Goal: Task Accomplishment & Management: Use online tool/utility

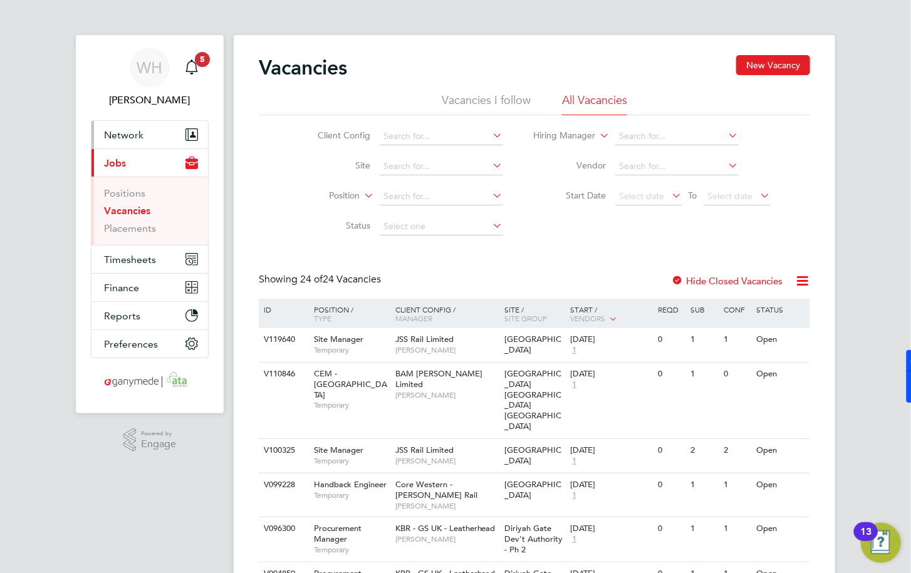
click at [134, 138] on span "Network" at bounding box center [123, 135] width 39 height 12
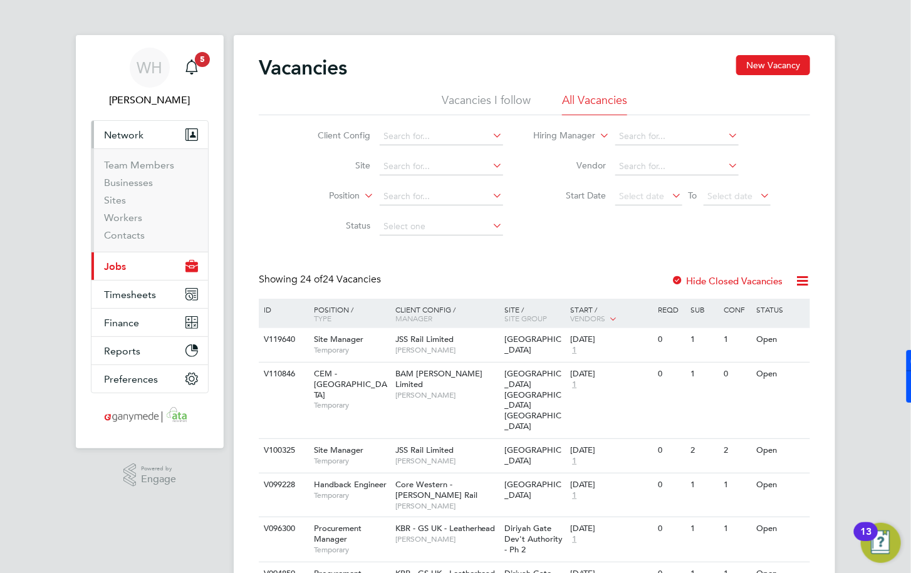
click at [126, 139] on span "Network" at bounding box center [123, 135] width 39 height 12
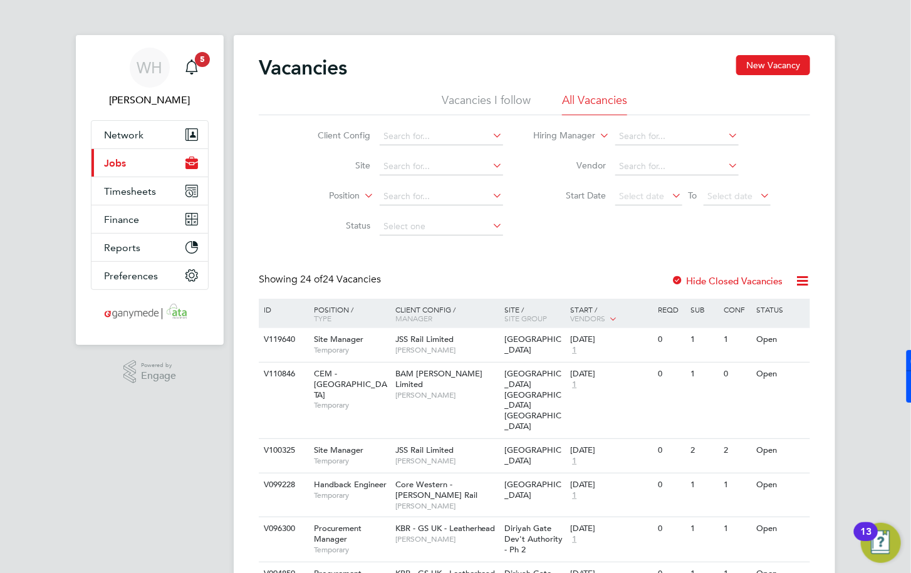
click at [123, 159] on span "Jobs" at bounding box center [115, 163] width 22 height 12
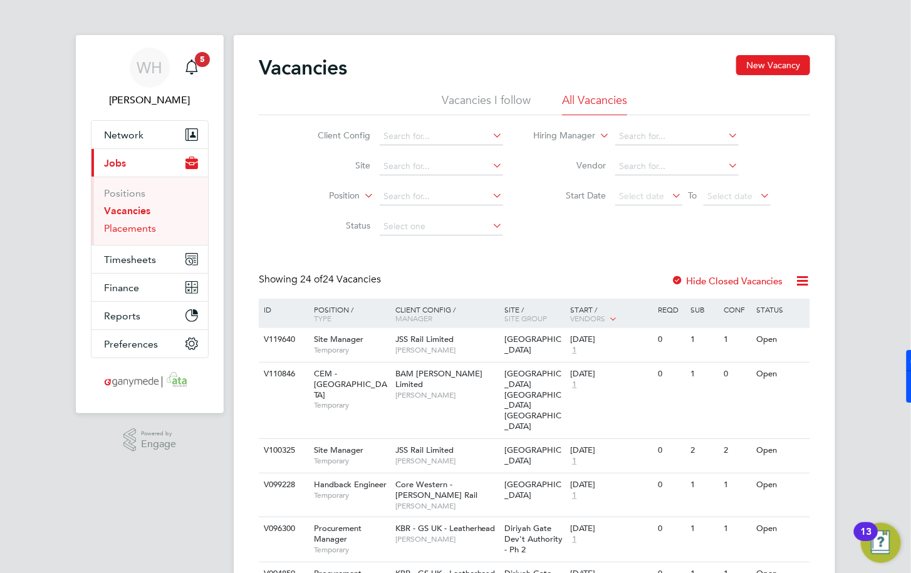
click at [127, 226] on link "Placements" at bounding box center [130, 228] width 52 height 12
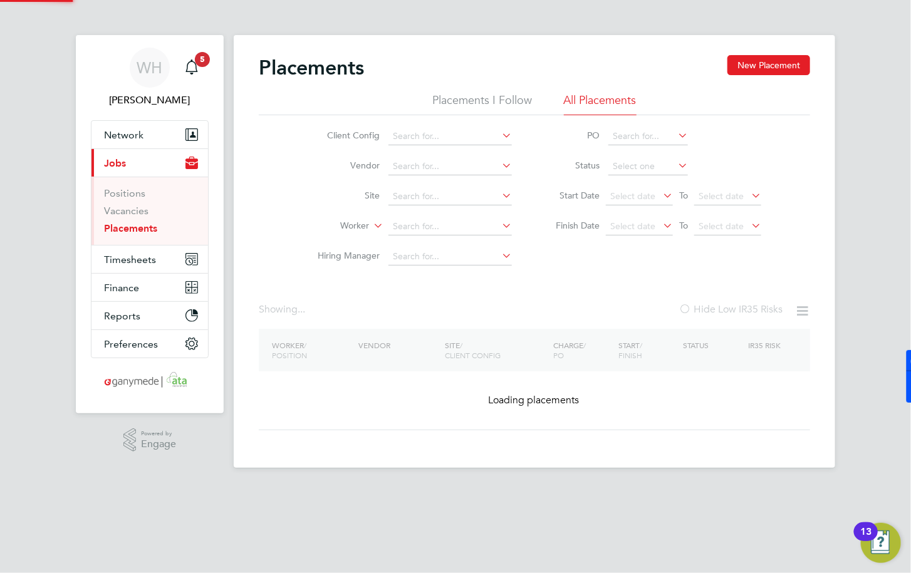
click at [410, 206] on li "Site" at bounding box center [410, 197] width 236 height 30
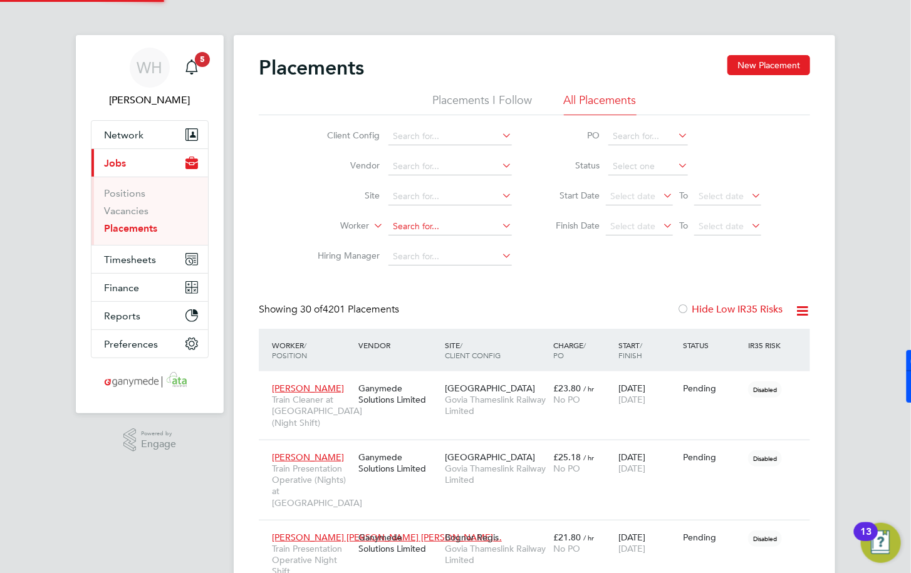
click at [403, 226] on input at bounding box center [449, 227] width 123 height 18
click at [460, 246] on li "[PERSON_NAME]" at bounding box center [467, 244] width 158 height 17
type input "[PERSON_NAME]"
click at [460, 246] on li "[PERSON_NAME]" at bounding box center [467, 244] width 158 height 17
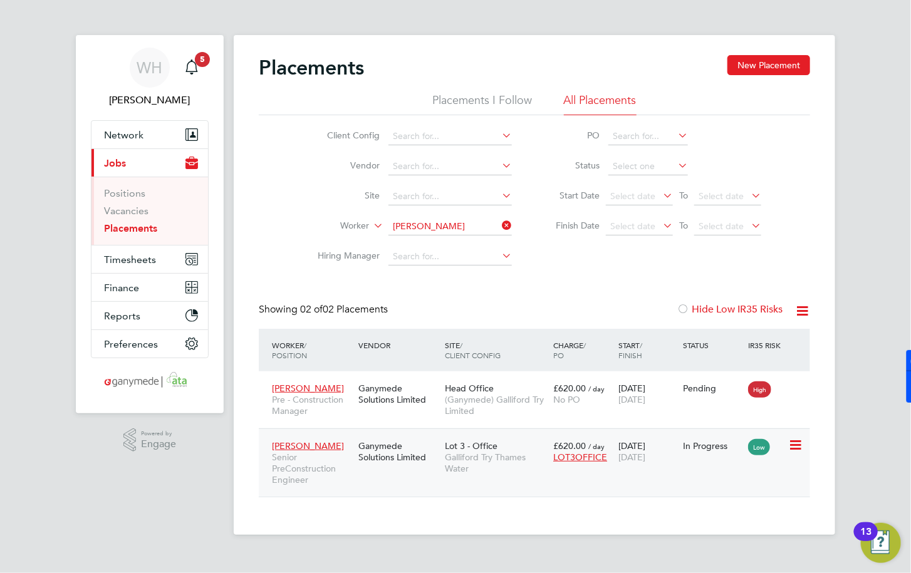
click at [342, 477] on span "Senior PreConstruction Engineer" at bounding box center [312, 469] width 80 height 34
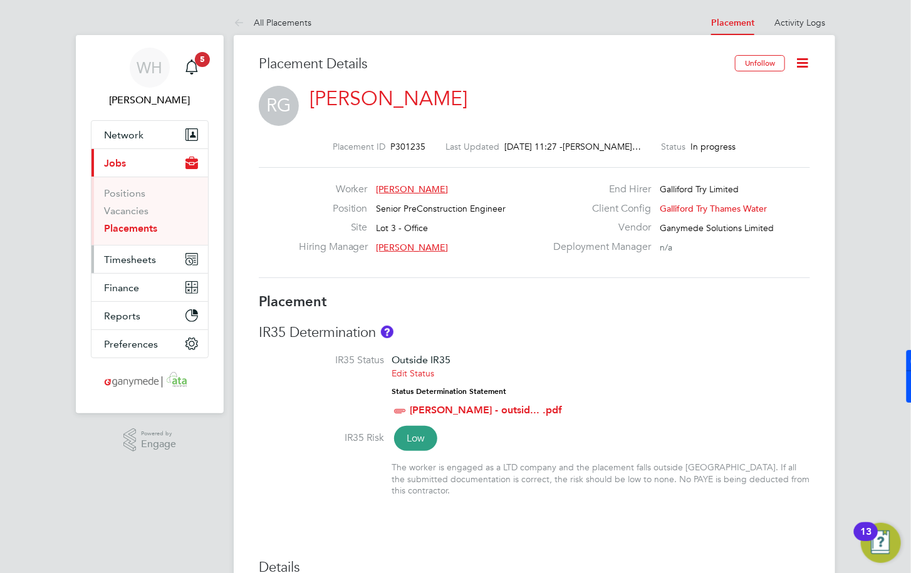
click at [133, 260] on span "Timesheets" at bounding box center [130, 260] width 52 height 12
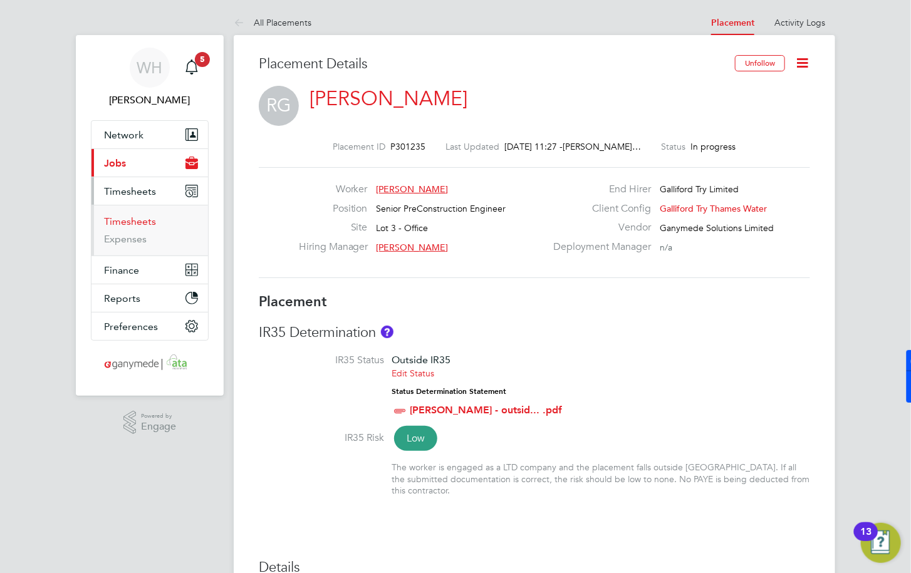
click at [127, 224] on link "Timesheets" at bounding box center [130, 222] width 52 height 12
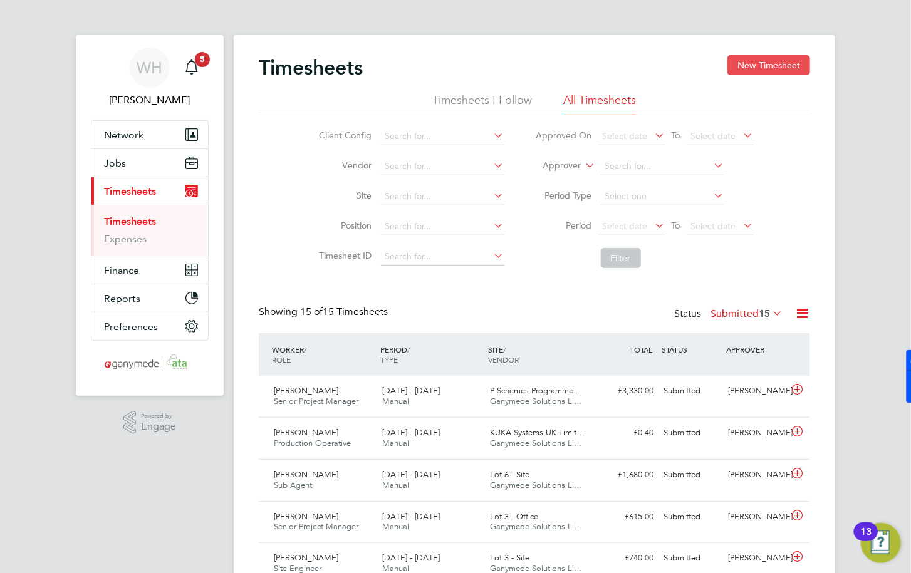
click at [756, 72] on button "New Timesheet" at bounding box center [768, 65] width 83 height 20
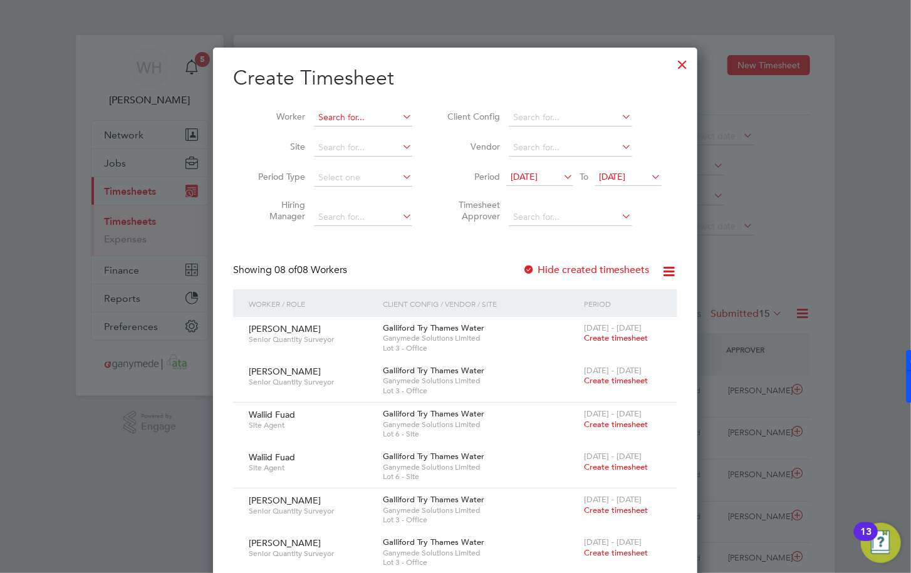
click at [325, 120] on input at bounding box center [363, 118] width 98 height 18
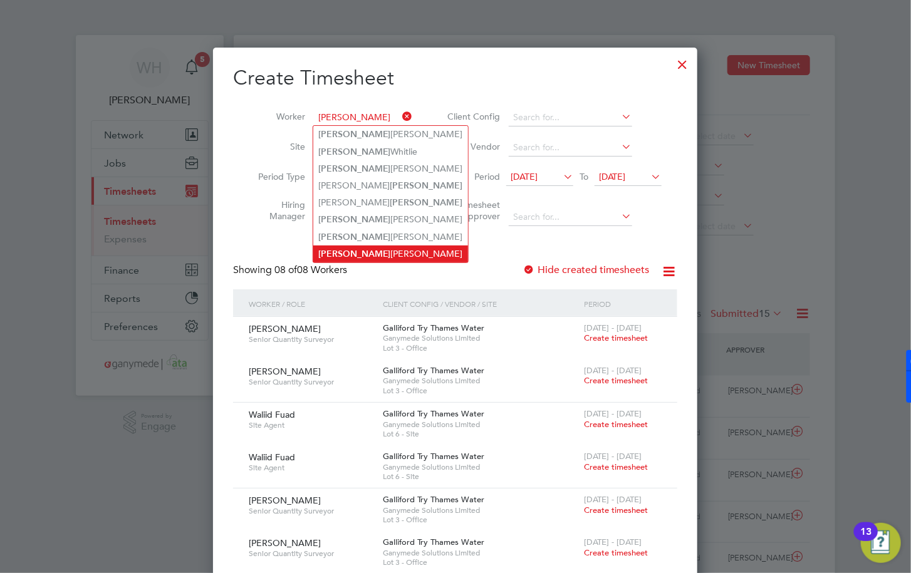
click at [357, 246] on li "Ross Glancy" at bounding box center [390, 254] width 155 height 17
type input "[PERSON_NAME]"
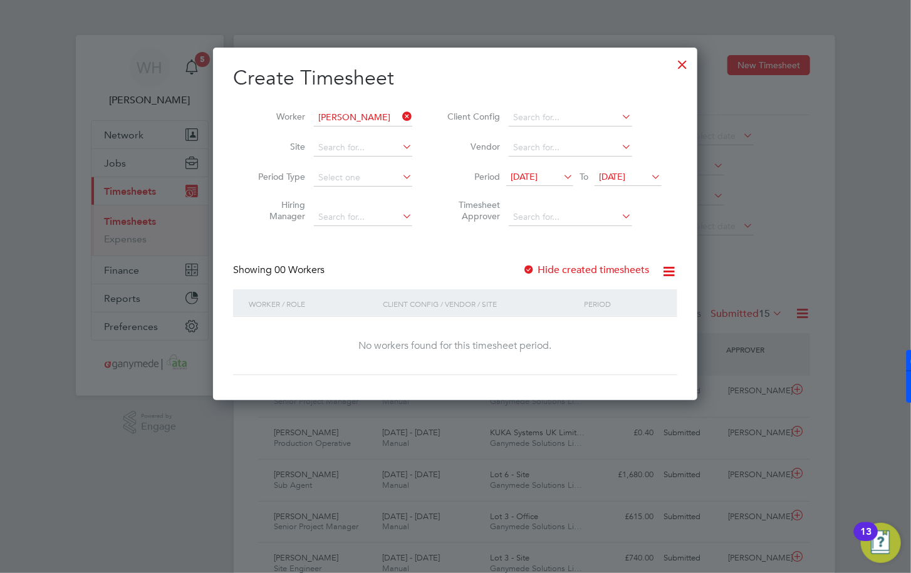
click at [531, 266] on div at bounding box center [529, 270] width 13 height 13
click at [615, 178] on span "20 Aug 2025" at bounding box center [612, 176] width 27 height 11
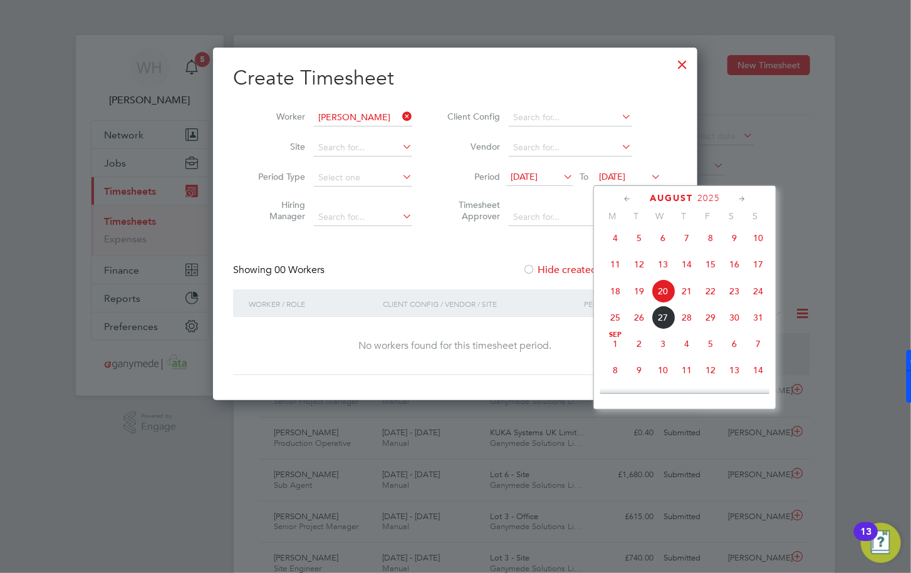
click at [611, 298] on span "18" at bounding box center [615, 291] width 24 height 24
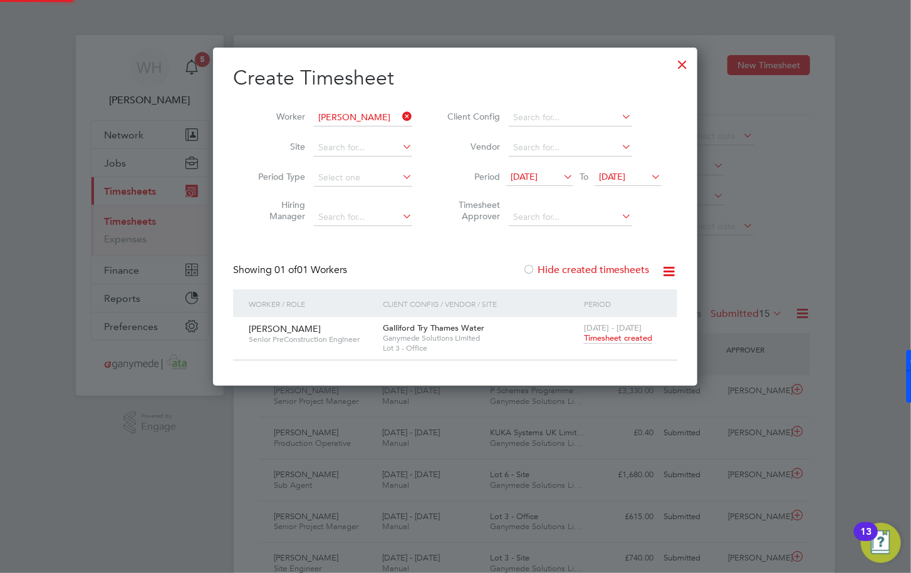
click at [538, 177] on span "13 Aug 2025" at bounding box center [524, 176] width 27 height 11
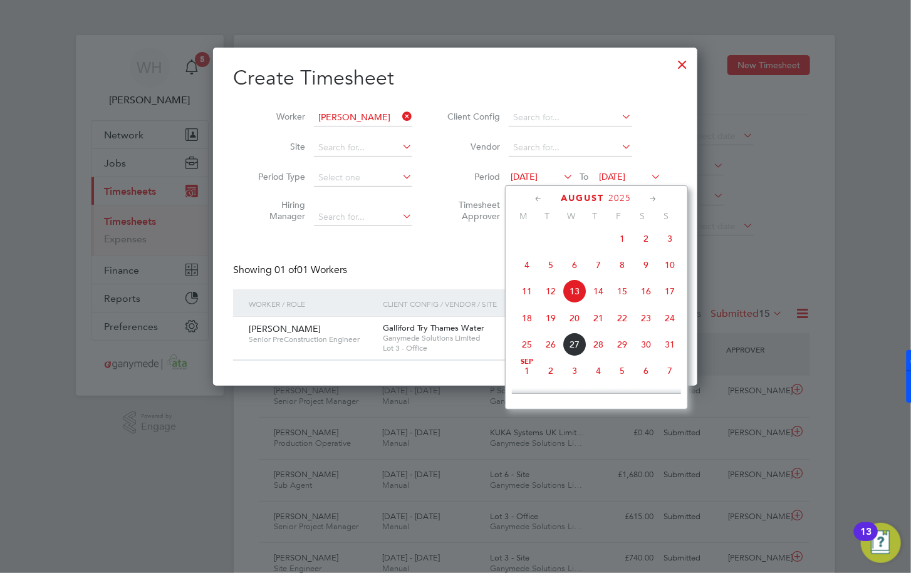
click at [450, 264] on div "Showing 01 of 01 Workers Hide created timesheets" at bounding box center [455, 277] width 444 height 26
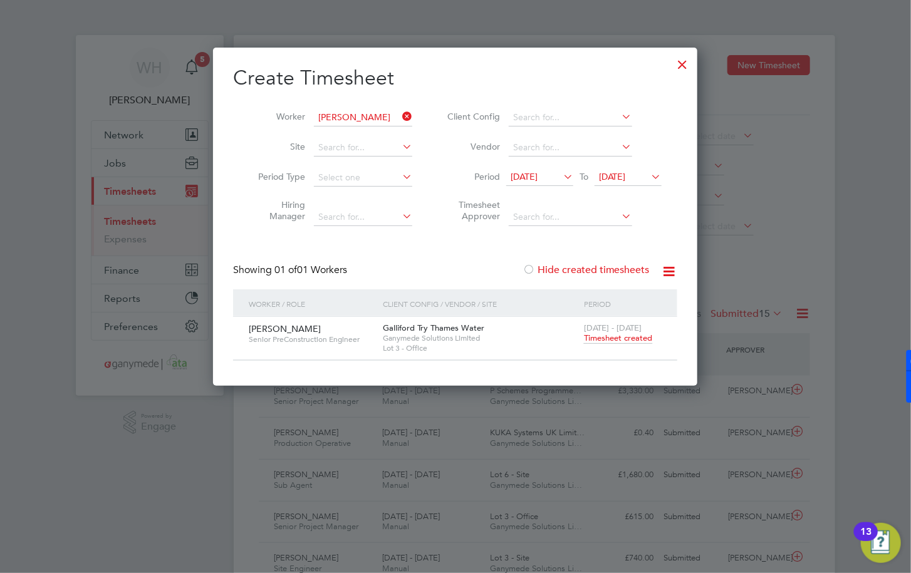
click at [611, 339] on span "Timesheet created" at bounding box center [618, 338] width 68 height 11
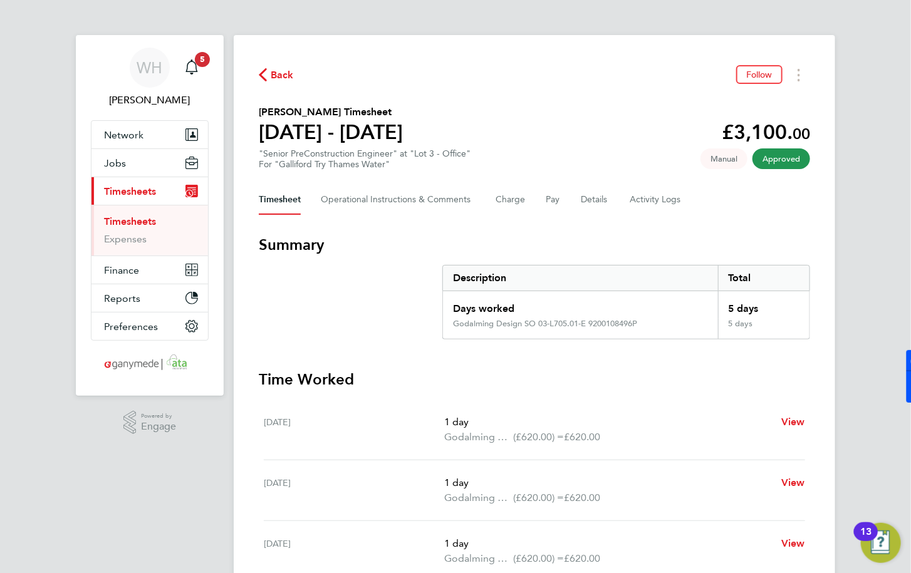
click at [284, 22] on ng-component "Back Follow Ross Glancy's Timesheet 18 - 24 Aug 2025 £3,100. 00 "Senior PreCons…" at bounding box center [535, 442] width 602 height 885
